Goal: Information Seeking & Learning: Learn about a topic

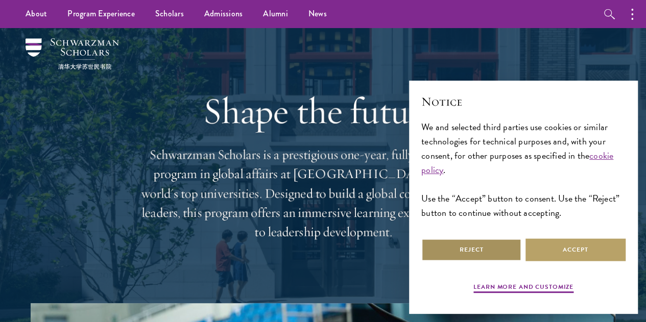
click at [490, 246] on button "Reject" at bounding box center [471, 250] width 100 height 23
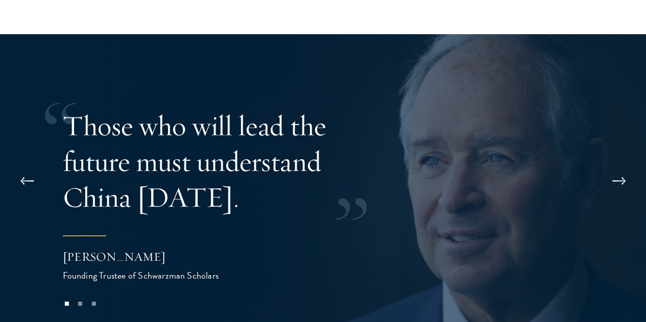
scroll to position [1892, 0]
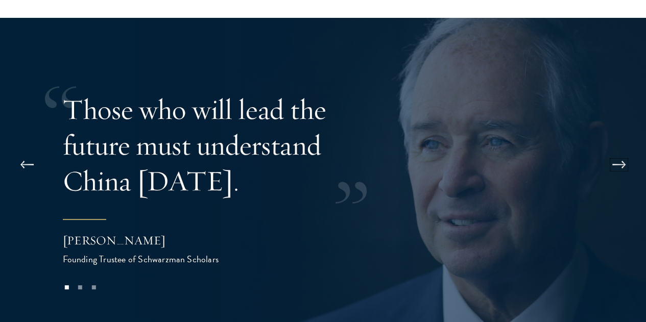
click at [615, 151] on button at bounding box center [619, 165] width 34 height 29
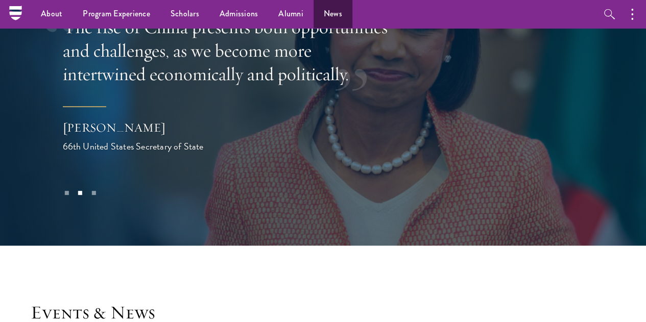
scroll to position [1985, 0]
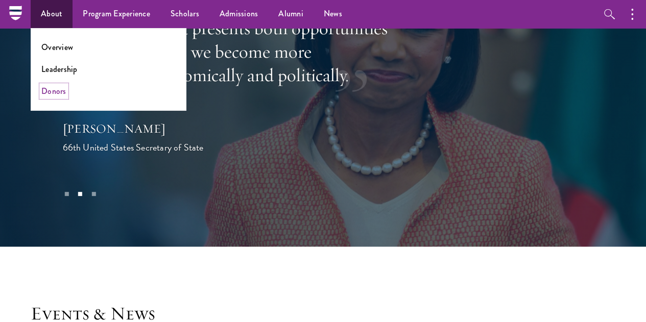
click at [54, 94] on link "Donors" at bounding box center [53, 91] width 25 height 12
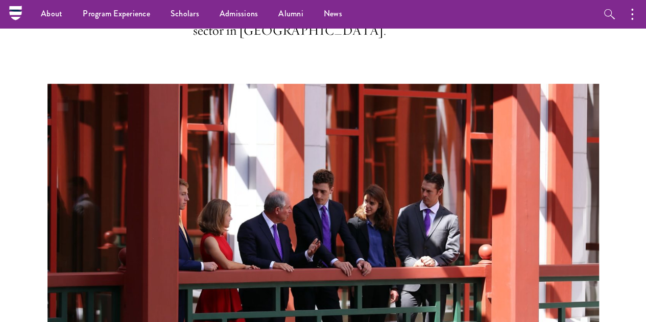
scroll to position [436, 0]
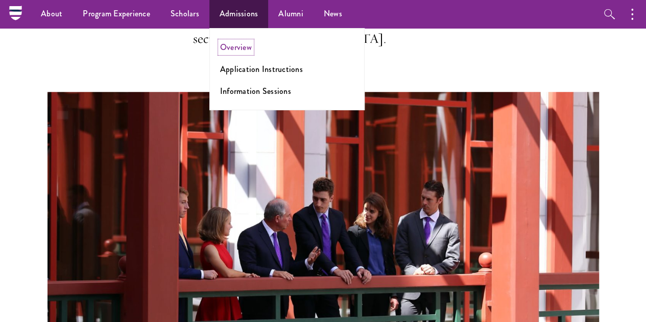
click at [238, 52] on link "Overview" at bounding box center [236, 47] width 32 height 12
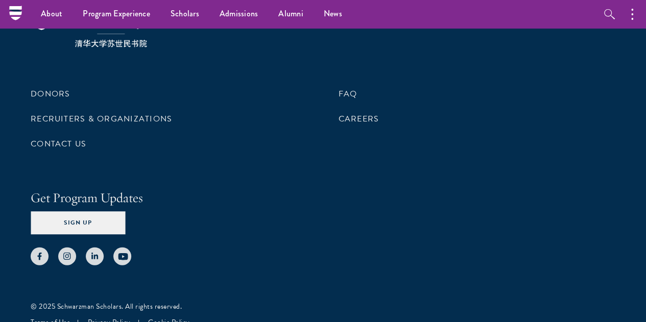
scroll to position [5030, 0]
